Goal: Task Accomplishment & Management: Manage account settings

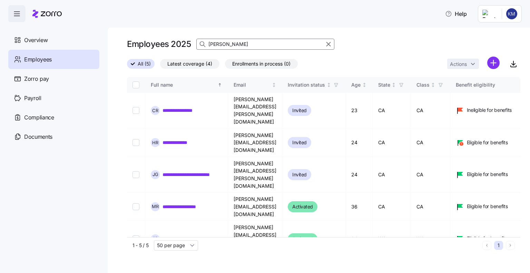
drag, startPoint x: 233, startPoint y: 41, endPoint x: 190, endPoint y: 43, distance: 43.5
click at [193, 43] on div "Employees 2025 [PERSON_NAME]" at bounding box center [323, 44] width 393 height 14
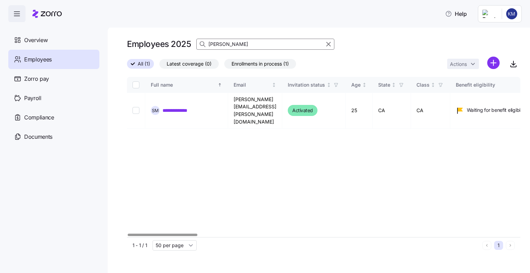
type input "[PERSON_NAME]"
drag, startPoint x: 139, startPoint y: 101, endPoint x: 143, endPoint y: 100, distance: 4.2
click at [139, 107] on input "Select record 1" at bounding box center [135, 110] width 7 height 7
checkbox input "true"
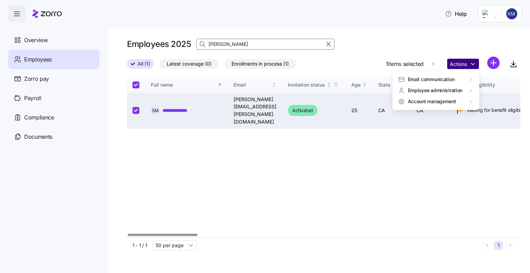
click at [455, 67] on html "**********" at bounding box center [265, 134] width 530 height 269
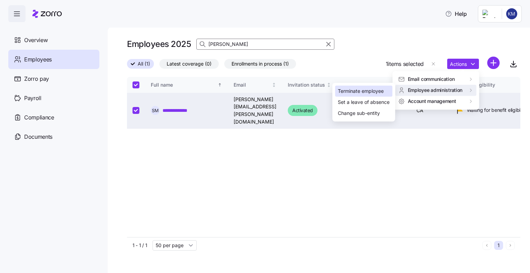
click at [359, 92] on div "Terminate employee" at bounding box center [361, 91] width 46 height 8
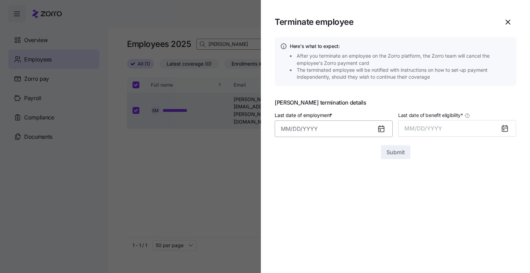
click at [295, 127] on input "Last date of employment *" at bounding box center [334, 128] width 118 height 17
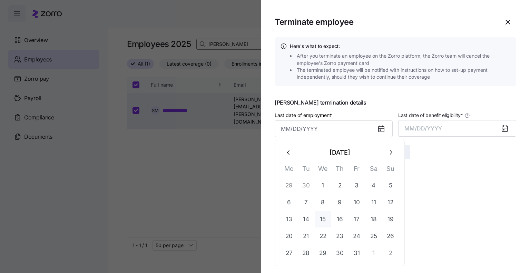
click at [320, 220] on button "15" at bounding box center [323, 219] width 17 height 17
type input "[DATE]"
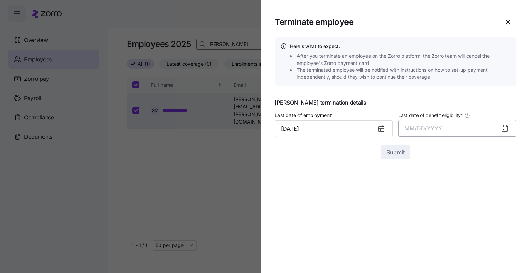
click at [414, 131] on span "MM/DD/YYYY" at bounding box center [423, 128] width 38 height 7
click at [424, 223] on button "Oct" at bounding box center [423, 222] width 39 height 17
click at [382, 153] on button "Submit" at bounding box center [395, 152] width 29 height 14
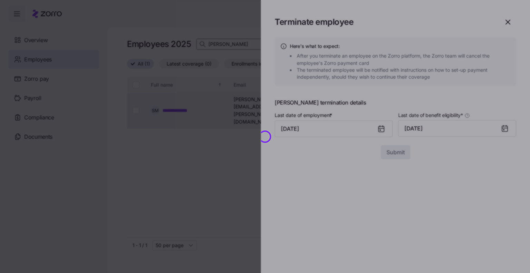
checkbox input "false"
